Goal: Task Accomplishment & Management: Use online tool/utility

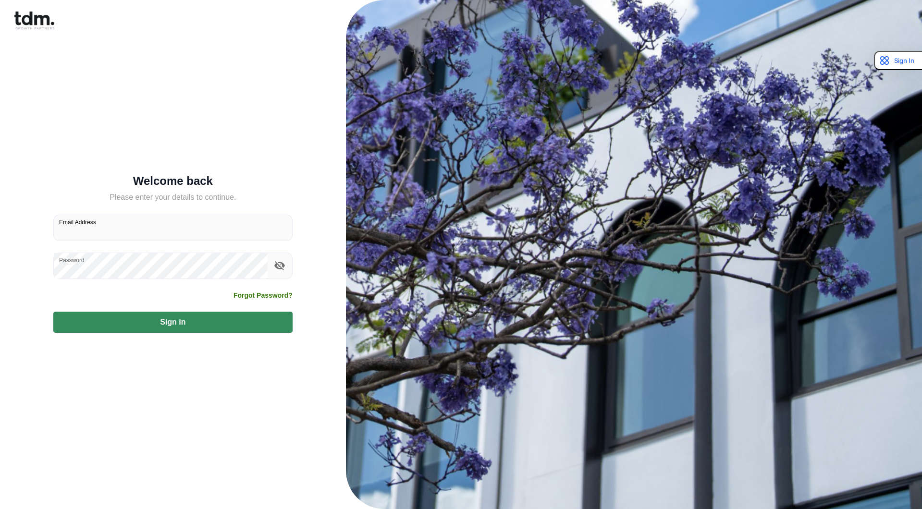
type input "**********"
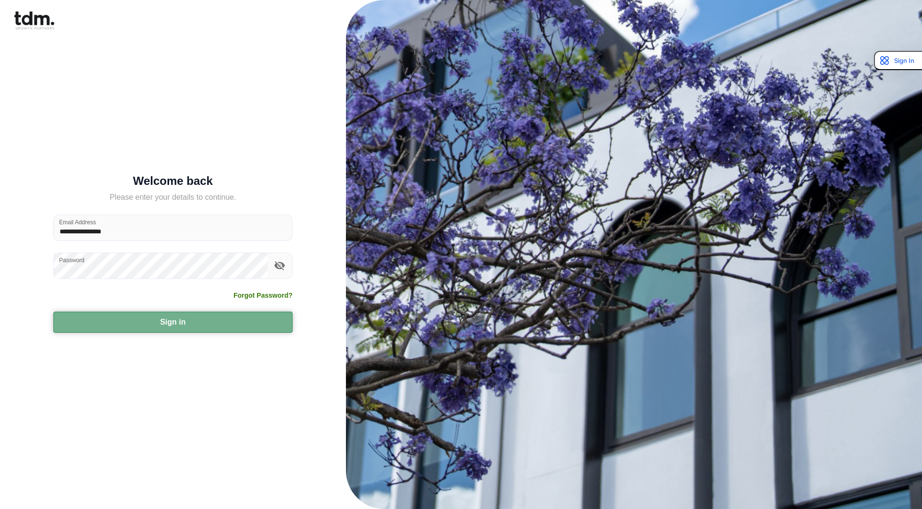
click at [194, 320] on button "Sign in" at bounding box center [172, 322] width 239 height 21
